Goal: Information Seeking & Learning: Compare options

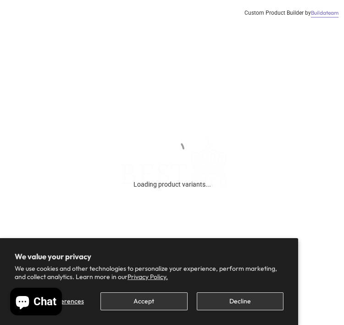
click at [163, 298] on button "Accept" at bounding box center [144, 301] width 87 height 18
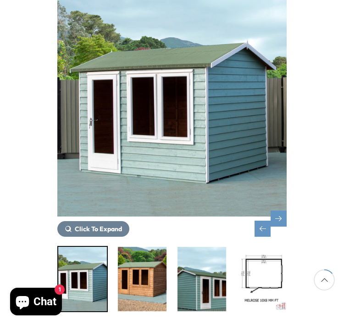
scroll to position [151, 0]
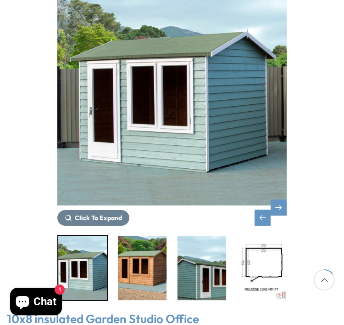
click at [279, 206] on div "Next slide" at bounding box center [279, 207] width 16 height 16
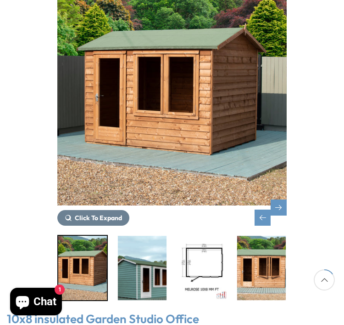
click at [281, 210] on div "Next slide" at bounding box center [279, 207] width 16 height 16
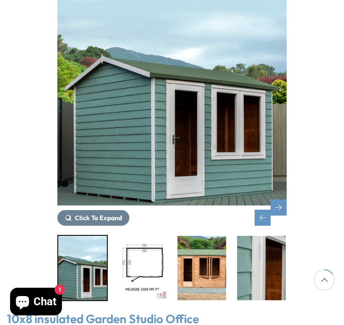
click at [279, 207] on div "Next slide" at bounding box center [279, 207] width 16 height 16
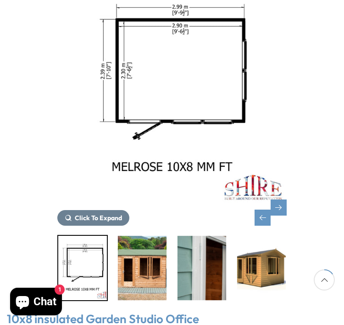
click at [282, 207] on div "Next slide" at bounding box center [279, 207] width 16 height 16
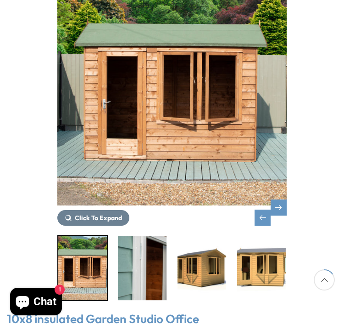
click at [280, 208] on div "Next slide" at bounding box center [279, 207] width 16 height 16
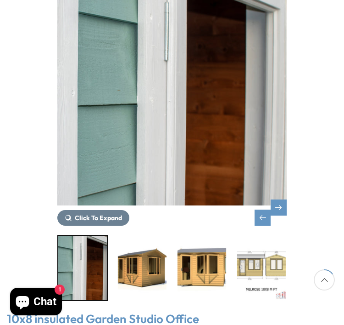
click at [283, 212] on div "Next slide" at bounding box center [279, 207] width 16 height 16
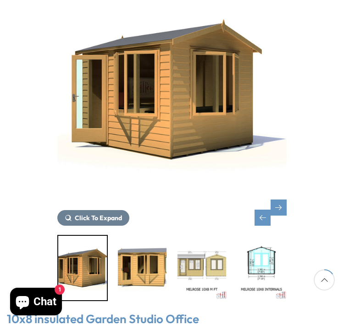
click at [279, 206] on div "Next slide" at bounding box center [279, 207] width 16 height 16
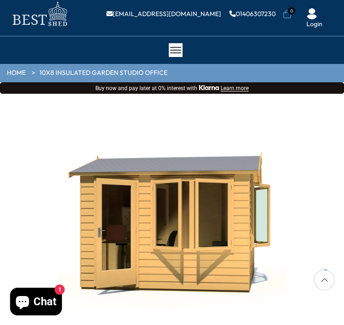
scroll to position [0, 0]
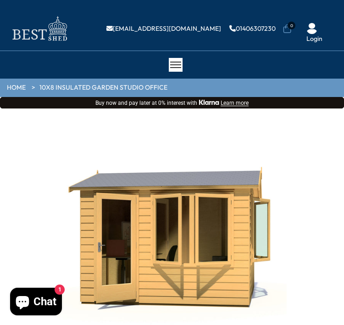
click at [177, 61] on div at bounding box center [176, 65] width 14 height 14
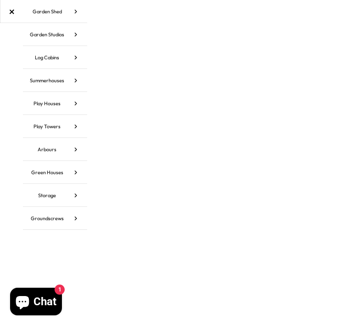
click at [72, 36] on icon at bounding box center [75, 34] width 23 height 23
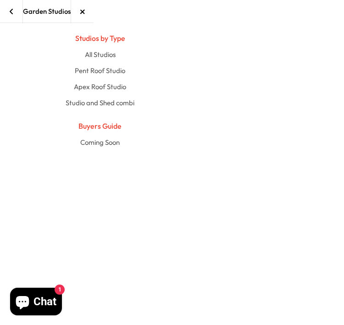
click at [11, 14] on icon at bounding box center [11, 11] width 5 height 7
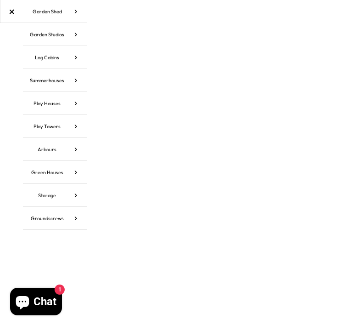
click at [78, 12] on icon at bounding box center [75, 11] width 23 height 23
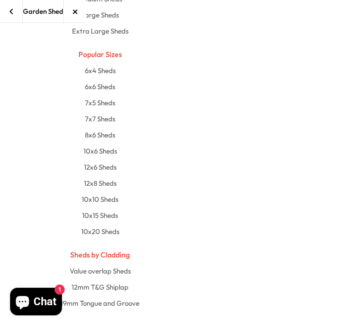
scroll to position [304, 0]
click at [110, 150] on link "10x6 Sheds" at bounding box center [100, 151] width 456 height 16
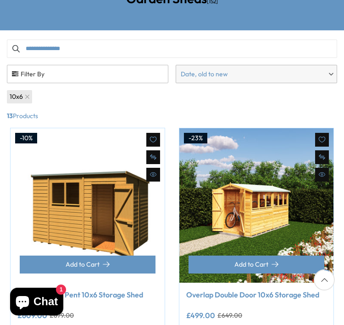
scroll to position [109, 0]
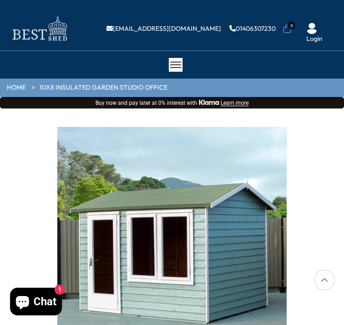
click at [177, 64] on div at bounding box center [176, 65] width 14 height 14
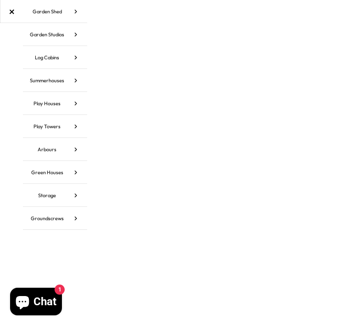
click at [77, 35] on icon at bounding box center [75, 34] width 23 height 23
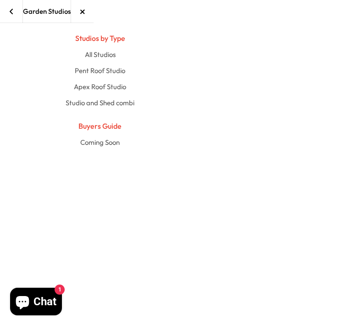
click at [126, 104] on link "Studio and Shed combi" at bounding box center [100, 103] width 456 height 16
click at [118, 68] on link "Pent Roof Studio" at bounding box center [100, 70] width 456 height 16
click at [13, 10] on icon at bounding box center [11, 11] width 5 height 7
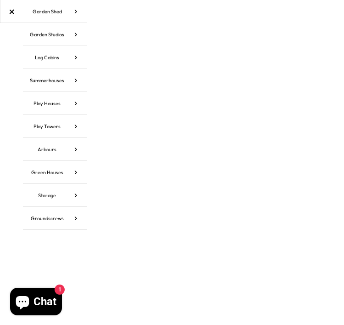
click at [79, 10] on icon at bounding box center [75, 11] width 23 height 23
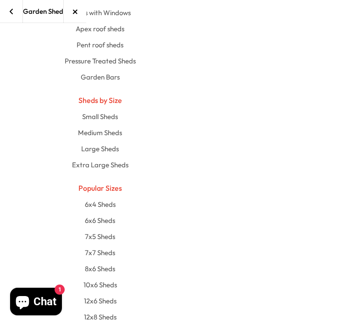
scroll to position [171, 0]
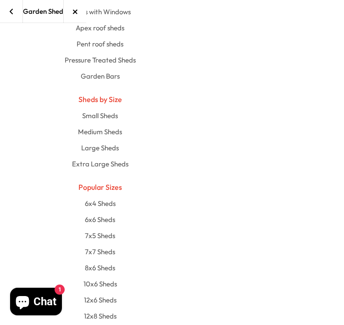
click at [118, 147] on link "Large Sheds" at bounding box center [100, 148] width 456 height 16
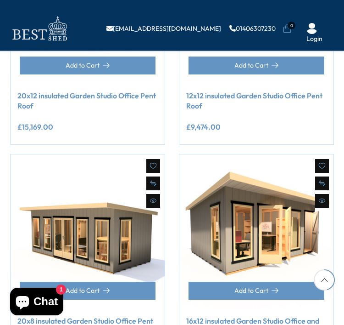
scroll to position [673, 0]
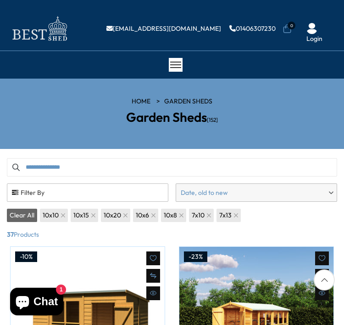
click at [177, 214] on link "Size 10x8" at bounding box center [173, 214] width 25 height 13
click at [180, 61] on div at bounding box center [176, 65] width 14 height 14
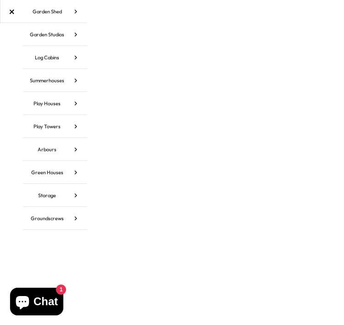
click at [78, 11] on icon at bounding box center [75, 11] width 23 height 23
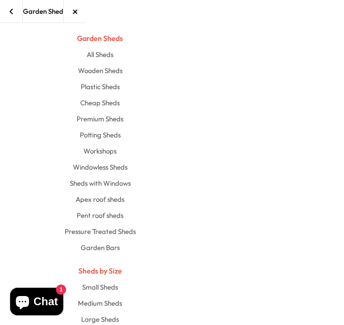
click at [17, 6] on div at bounding box center [11, 11] width 23 height 23
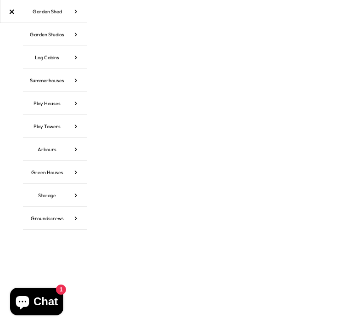
click at [75, 170] on icon at bounding box center [75, 172] width 23 height 23
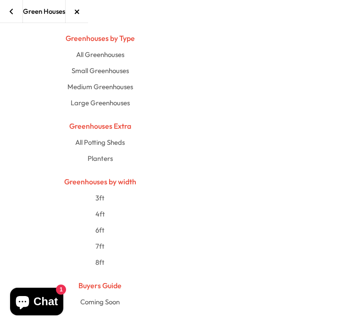
click at [11, 12] on icon at bounding box center [11, 11] width 5 height 7
